Goal: Transaction & Acquisition: Purchase product/service

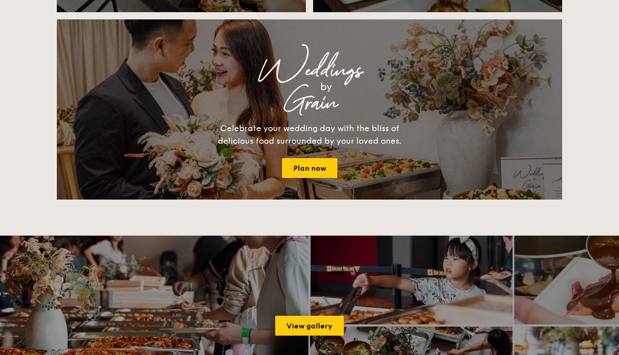
scroll to position [1359, 0]
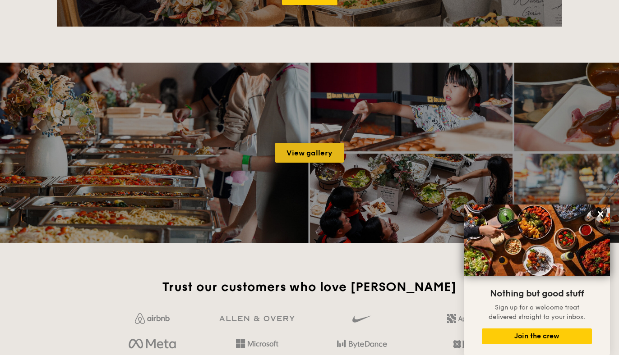
click at [301, 158] on link "View gallery" at bounding box center [309, 153] width 69 height 20
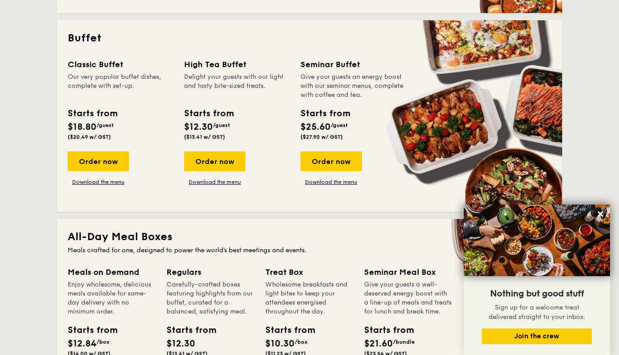
scroll to position [379, 0]
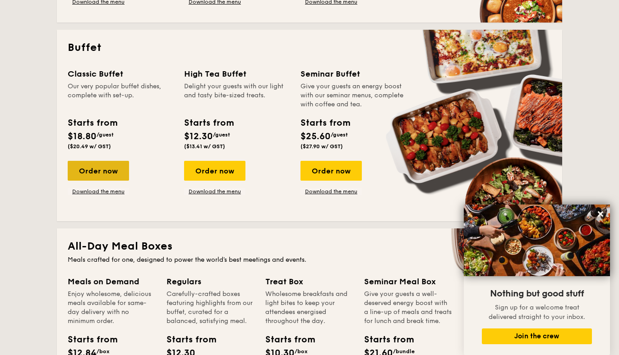
click at [114, 173] on div "Order now" at bounding box center [98, 171] width 61 height 20
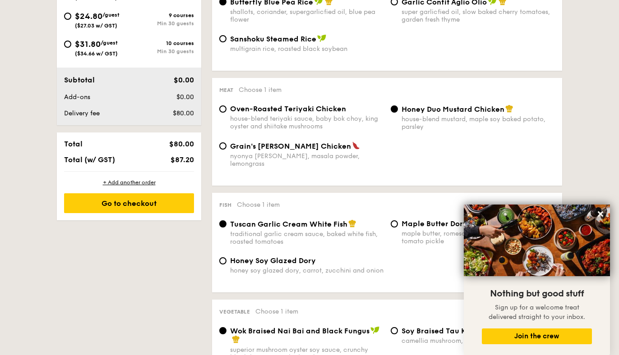
scroll to position [434, 0]
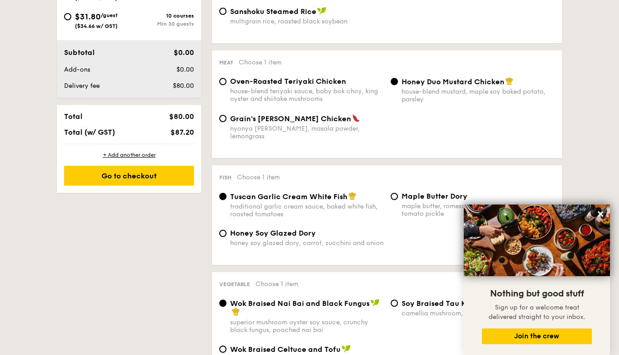
drag, startPoint x: 222, startPoint y: 193, endPoint x: 345, endPoint y: 194, distance: 122.7
click at [345, 210] on label "Tuscan Garlic Cream White Fish traditional garlic cream sauce, baked white fish…" at bounding box center [301, 214] width 164 height 9
click at [226, 194] on input "Tuscan Garlic Cream White Fish traditional garlic cream sauce, baked white fish…" at bounding box center [222, 196] width 7 height 7
click at [311, 194] on span "Tuscan Garlic Cream White Fish" at bounding box center [288, 197] width 117 height 9
click at [226, 194] on input "Tuscan Garlic Cream White Fish traditional garlic cream sauce, baked white fish…" at bounding box center [222, 196] width 7 height 7
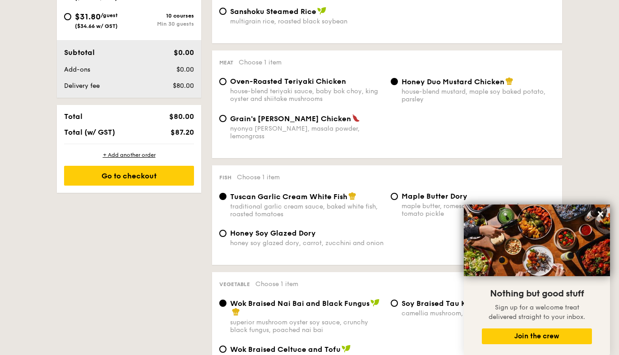
click at [349, 193] on img at bounding box center [352, 196] width 8 height 8
click at [226, 193] on input "Tuscan Garlic Cream White Fish traditional garlic cream sauce, baked white fish…" at bounding box center [222, 196] width 7 height 7
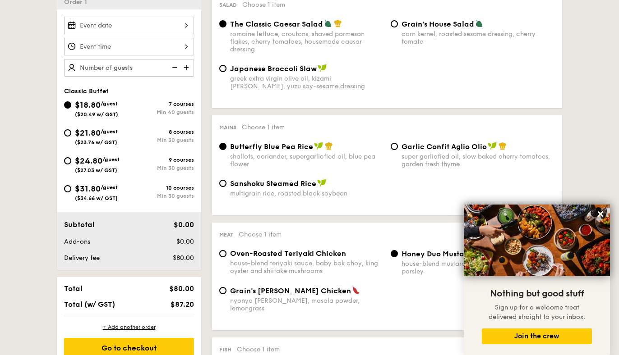
scroll to position [263, 0]
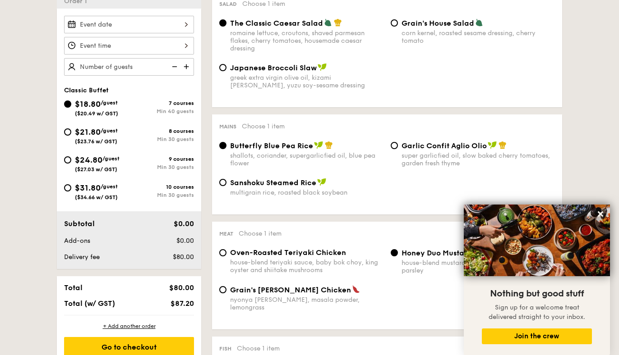
click at [288, 197] on div "multigrain rice, roasted black soybean" at bounding box center [306, 193] width 153 height 8
click at [226, 186] on input "Sanshoku Steamed Rice multigrain rice, roasted black soybean" at bounding box center [222, 182] width 7 height 7
radio input "true"
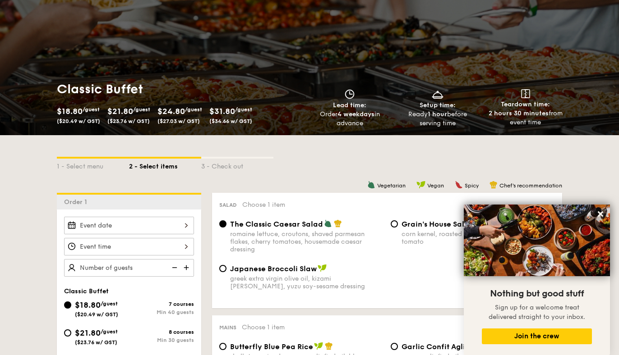
scroll to position [150, 0]
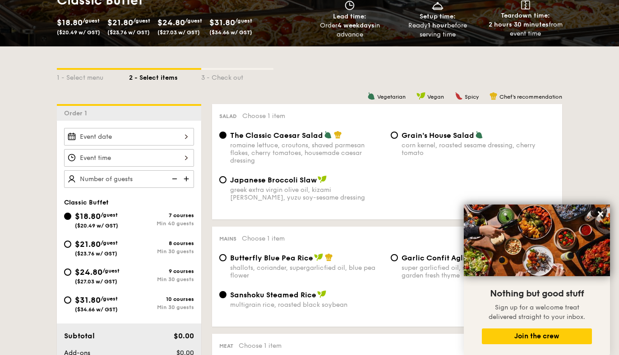
click at [186, 182] on img at bounding box center [187, 178] width 14 height 17
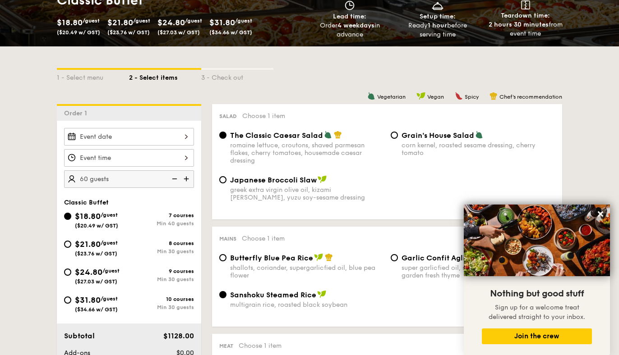
click at [186, 182] on img at bounding box center [187, 178] width 14 height 17
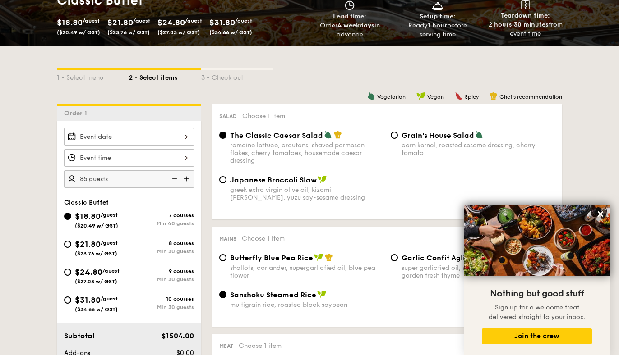
click at [186, 182] on img at bounding box center [187, 178] width 14 height 17
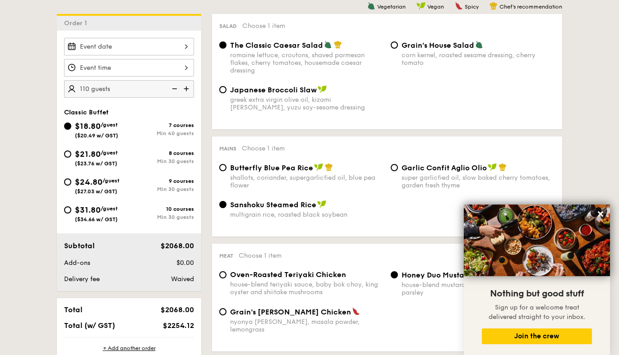
scroll to position [237, 0]
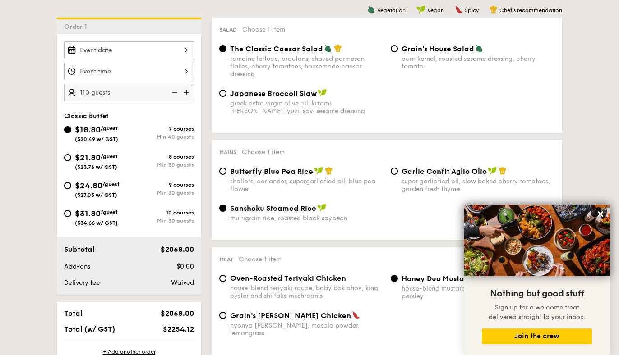
click at [171, 92] on img at bounding box center [174, 92] width 14 height 17
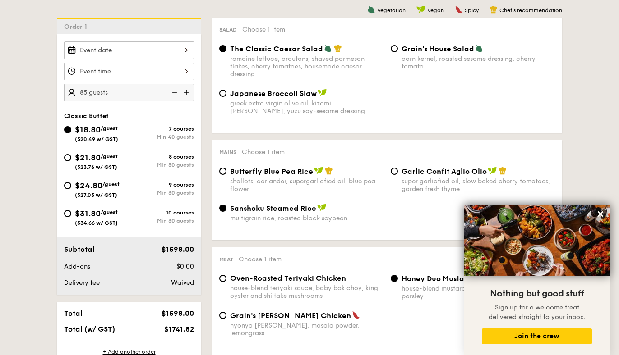
click at [171, 92] on img at bounding box center [174, 92] width 14 height 17
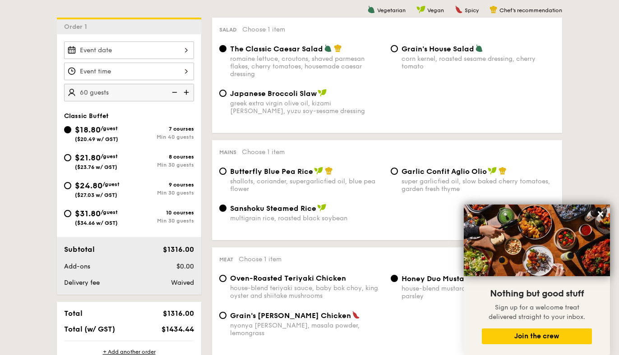
click at [171, 92] on img at bounding box center [174, 92] width 14 height 17
type input "40 guests"
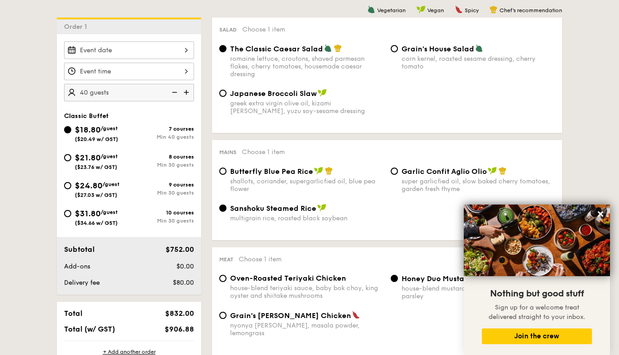
click at [171, 92] on img at bounding box center [174, 92] width 14 height 17
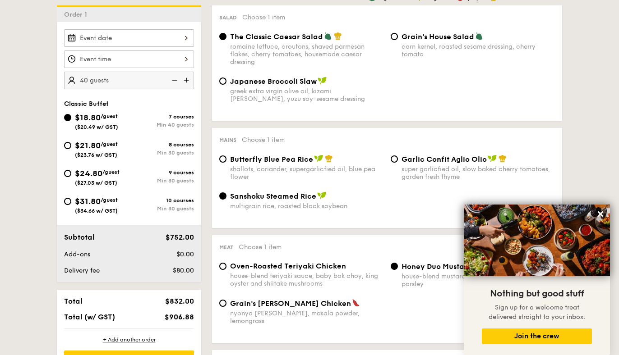
scroll to position [233, 0]
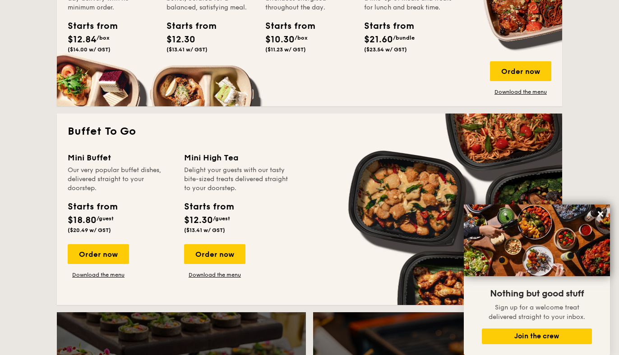
scroll to position [694, 0]
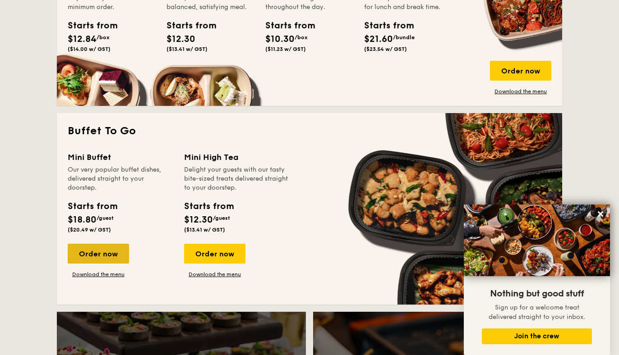
click at [95, 248] on div "Order now" at bounding box center [98, 254] width 61 height 20
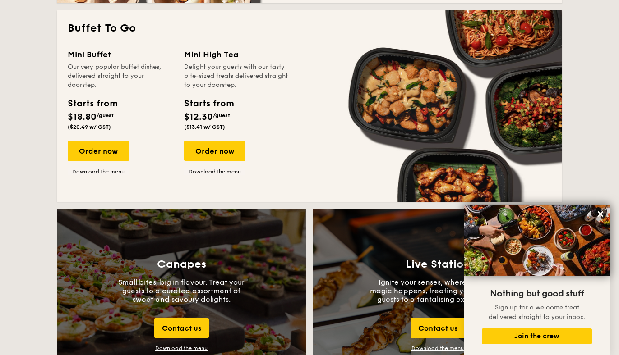
scroll to position [867, 0]
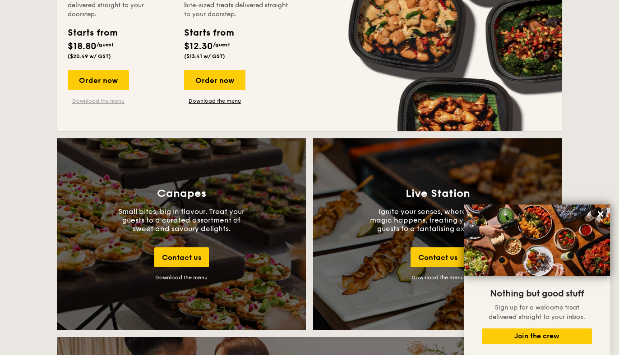
click at [115, 103] on link "Download the menu" at bounding box center [98, 100] width 61 height 7
